Goal: Browse casually

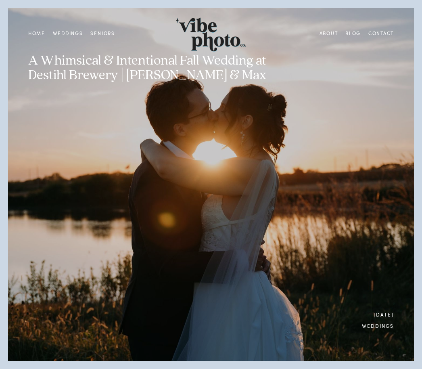
click at [321, 35] on link "About" at bounding box center [329, 33] width 26 height 9
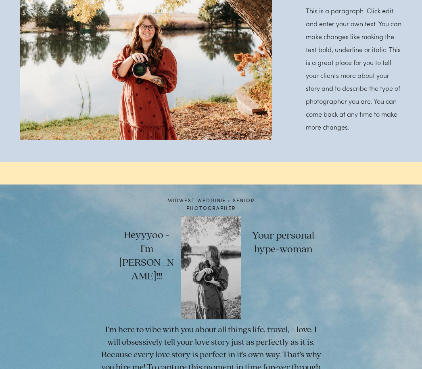
scroll to position [101, 0]
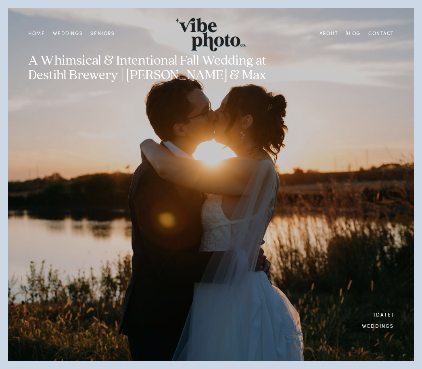
click at [35, 37] on link "Home" at bounding box center [36, 33] width 25 height 9
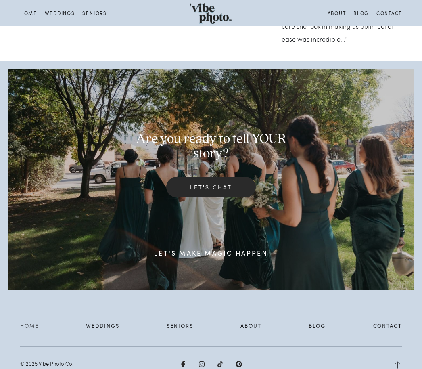
scroll to position [1123, 0]
click at [389, 331] on link "Contact" at bounding box center [388, 327] width 29 height 12
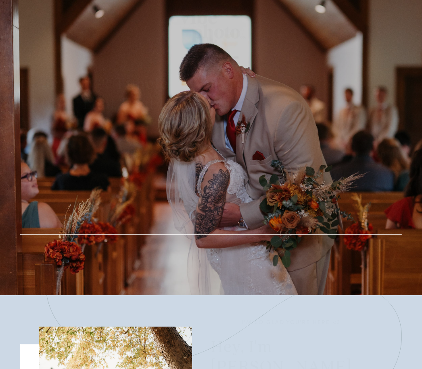
scroll to position [1150, 0]
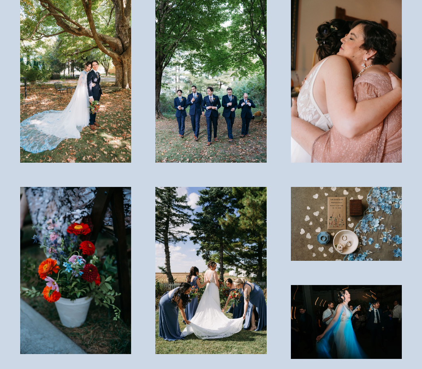
scroll to position [858, 0]
click at [90, 98] on img at bounding box center [75, 79] width 111 height 167
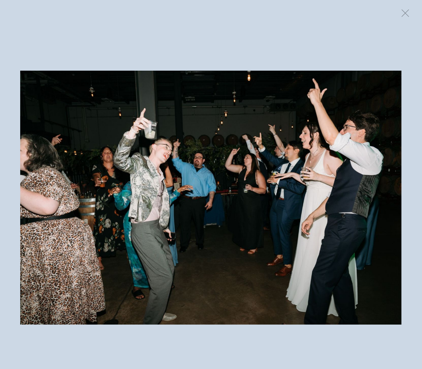
click at [296, 256] on img at bounding box center [211, 198] width 382 height 254
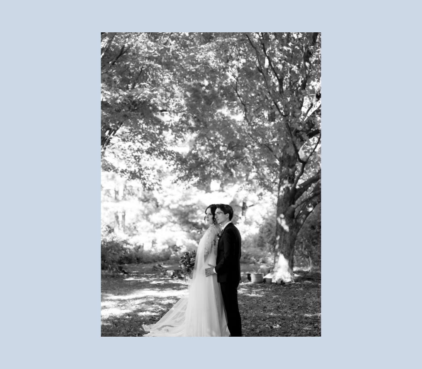
click at [303, 261] on div at bounding box center [292, 184] width 382 height 304
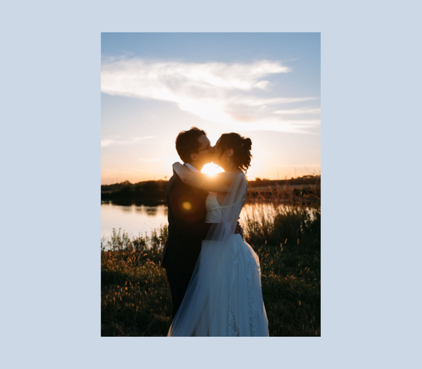
click at [305, 267] on div at bounding box center [211, 184] width 382 height 304
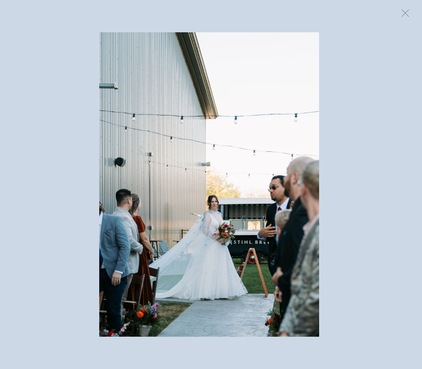
click at [311, 274] on img at bounding box center [209, 197] width 220 height 331
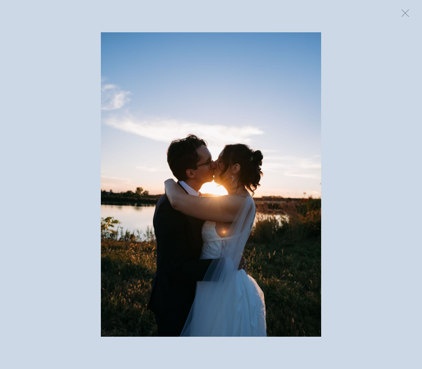
click at [157, 369] on div at bounding box center [211, 184] width 422 height 369
